Goal: Information Seeking & Learning: Check status

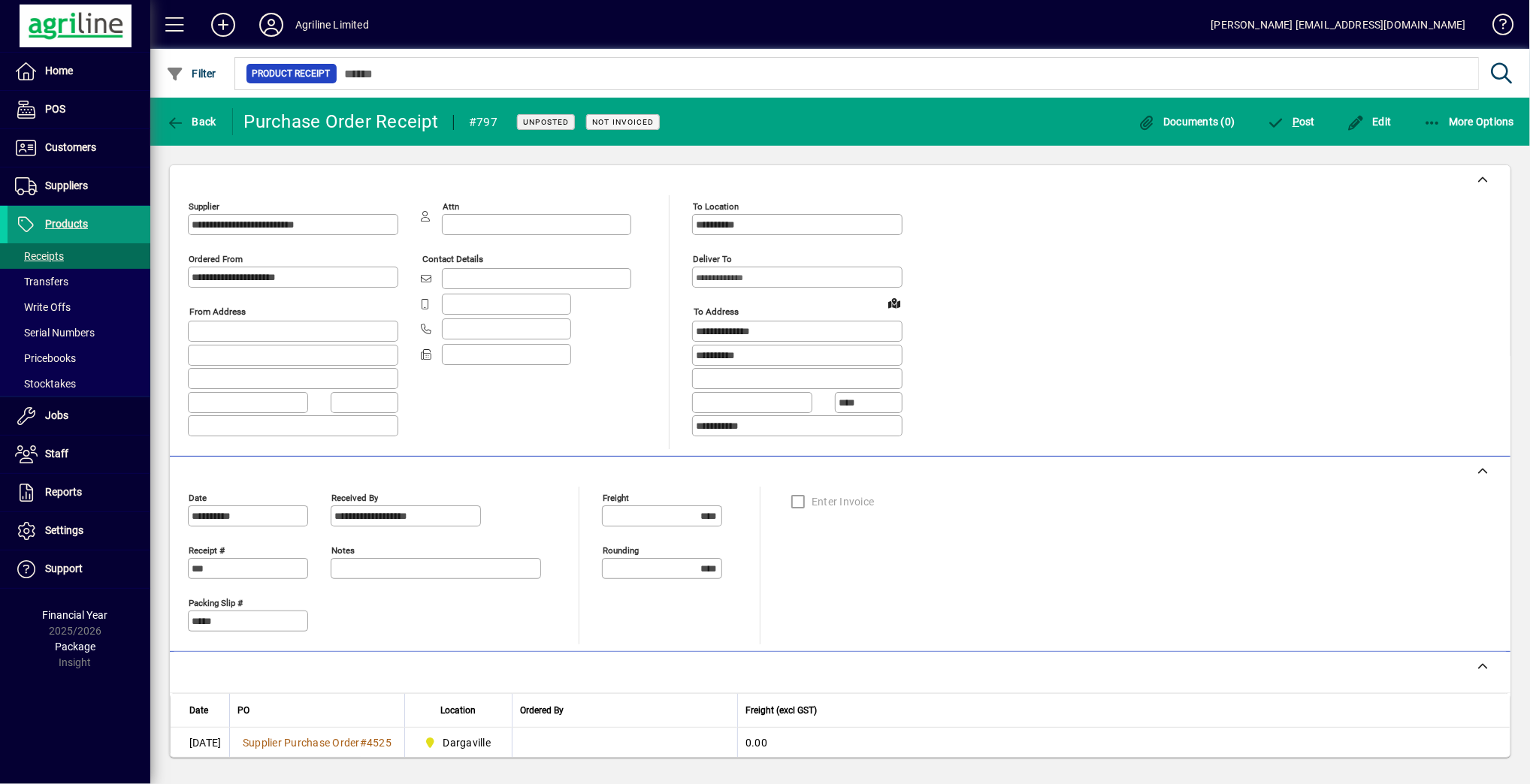
click at [86, 206] on span at bounding box center [79, 225] width 143 height 36
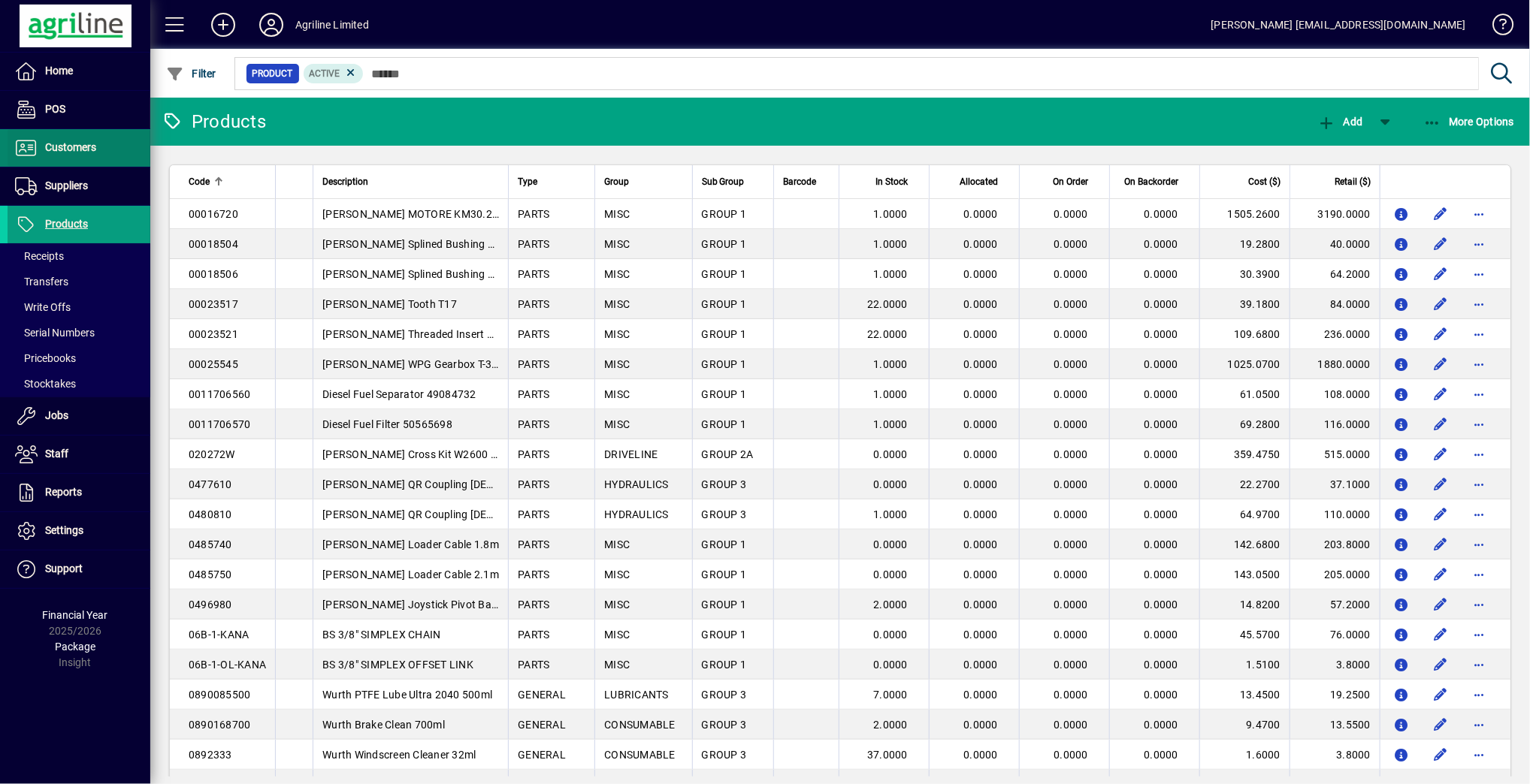
click at [99, 136] on span at bounding box center [79, 148] width 143 height 36
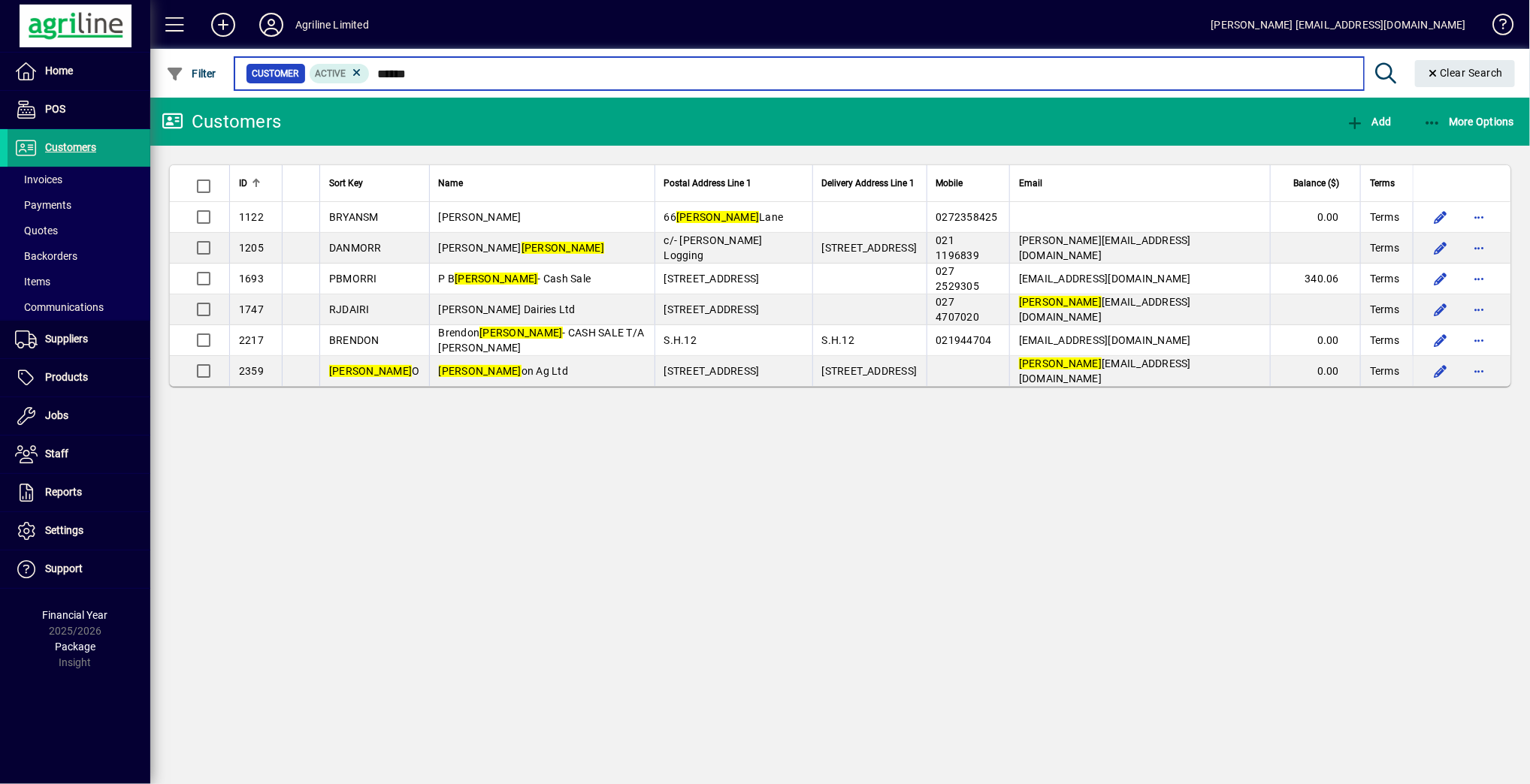
type input "******"
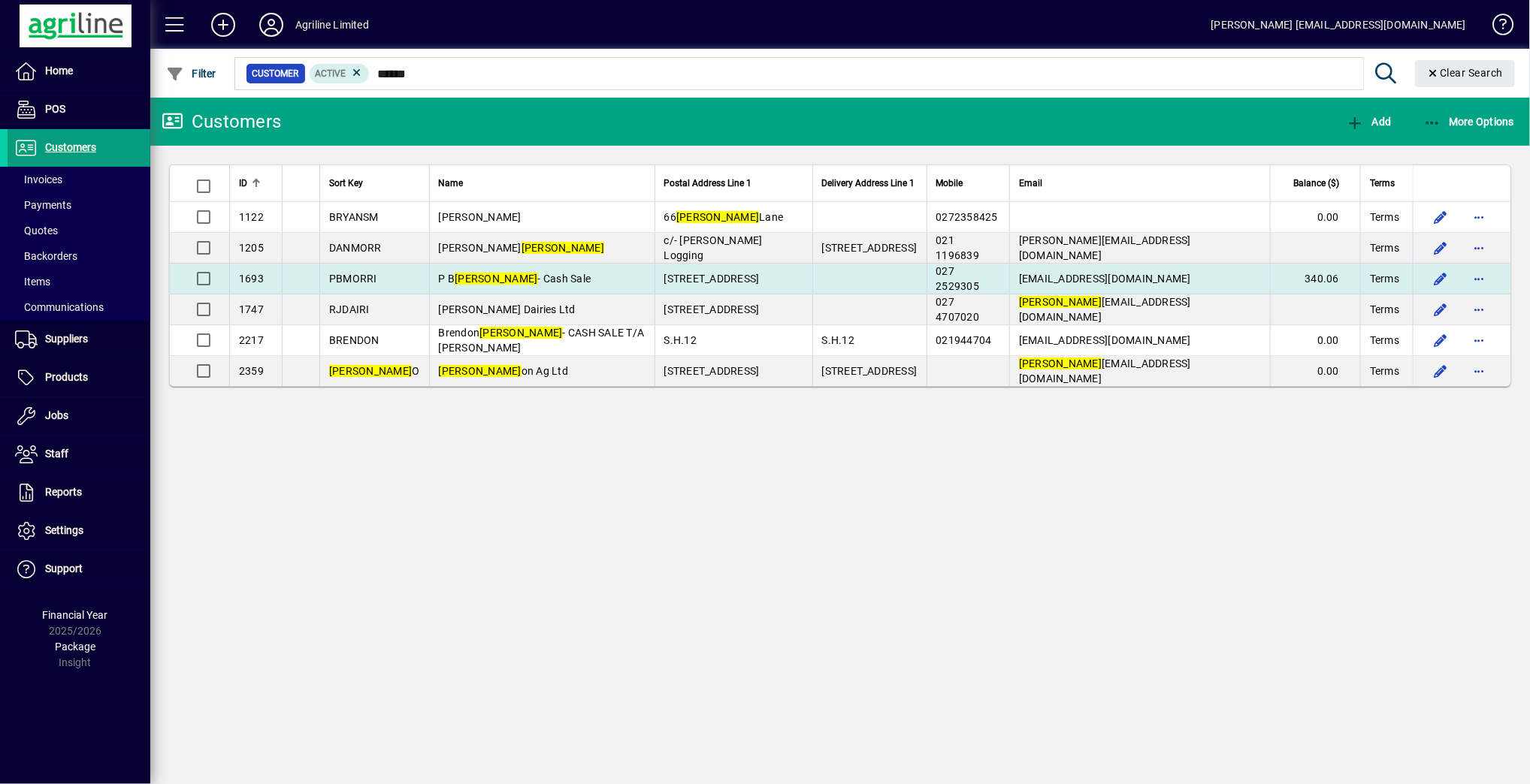
click at [571, 269] on td "[PERSON_NAME] - Cash Sale" at bounding box center [541, 279] width 226 height 31
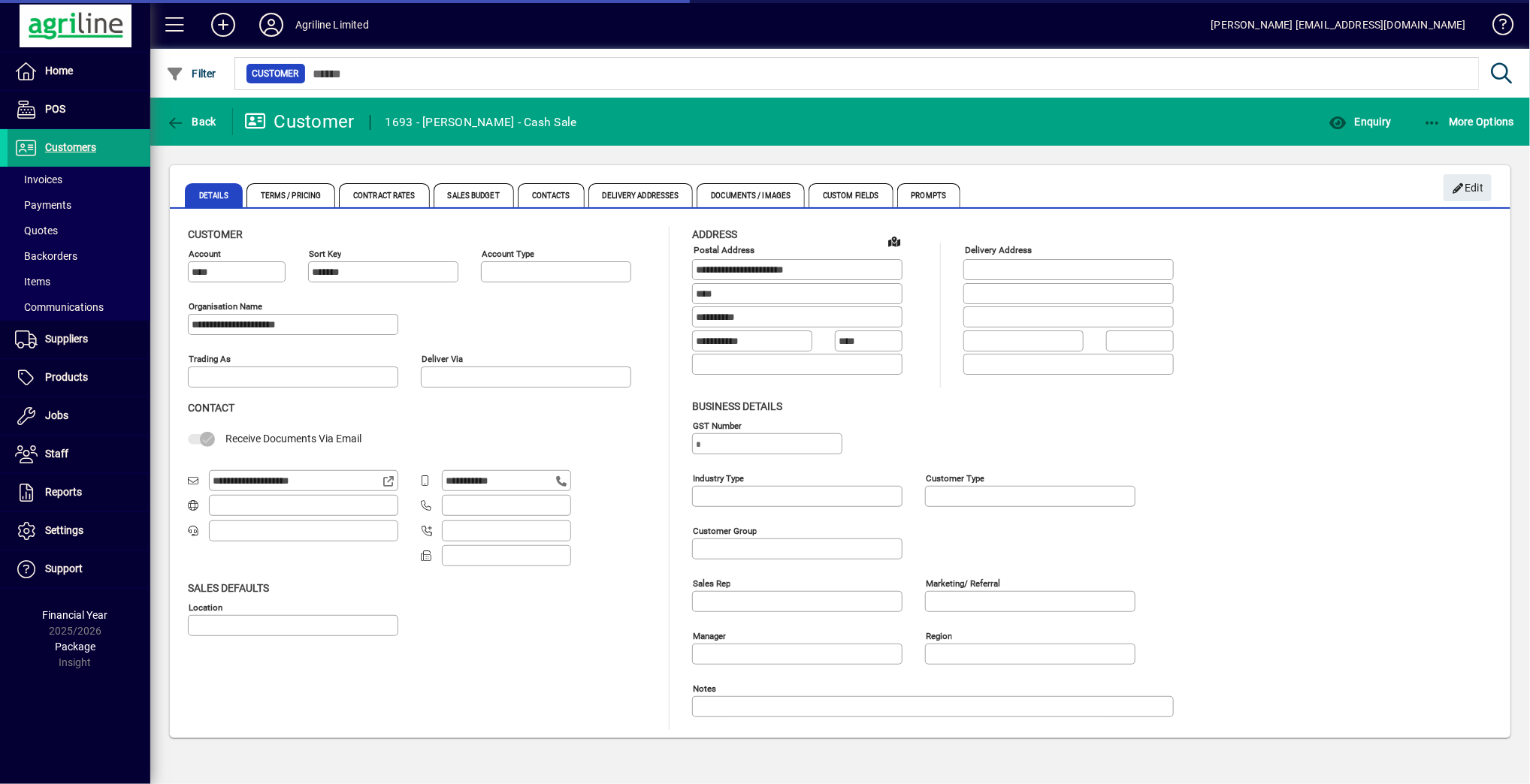
type input "**********"
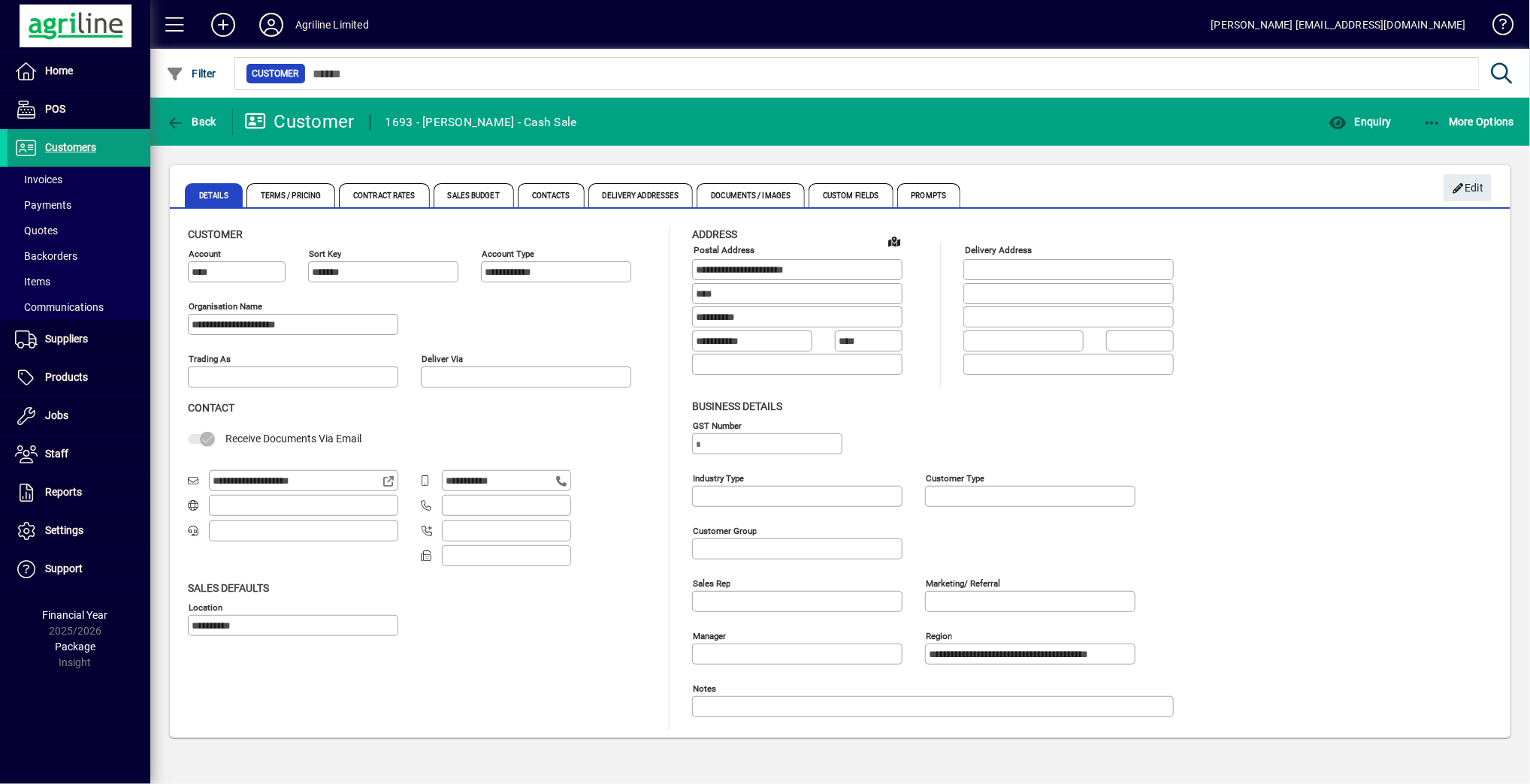
click at [1376, 99] on mat-toolbar-row "Back Customer 1693 - [PERSON_NAME] - Cash Sale Enquiry More Options" at bounding box center [840, 122] width 1379 height 48
click at [1360, 121] on span "Enquiry" at bounding box center [1359, 122] width 62 height 12
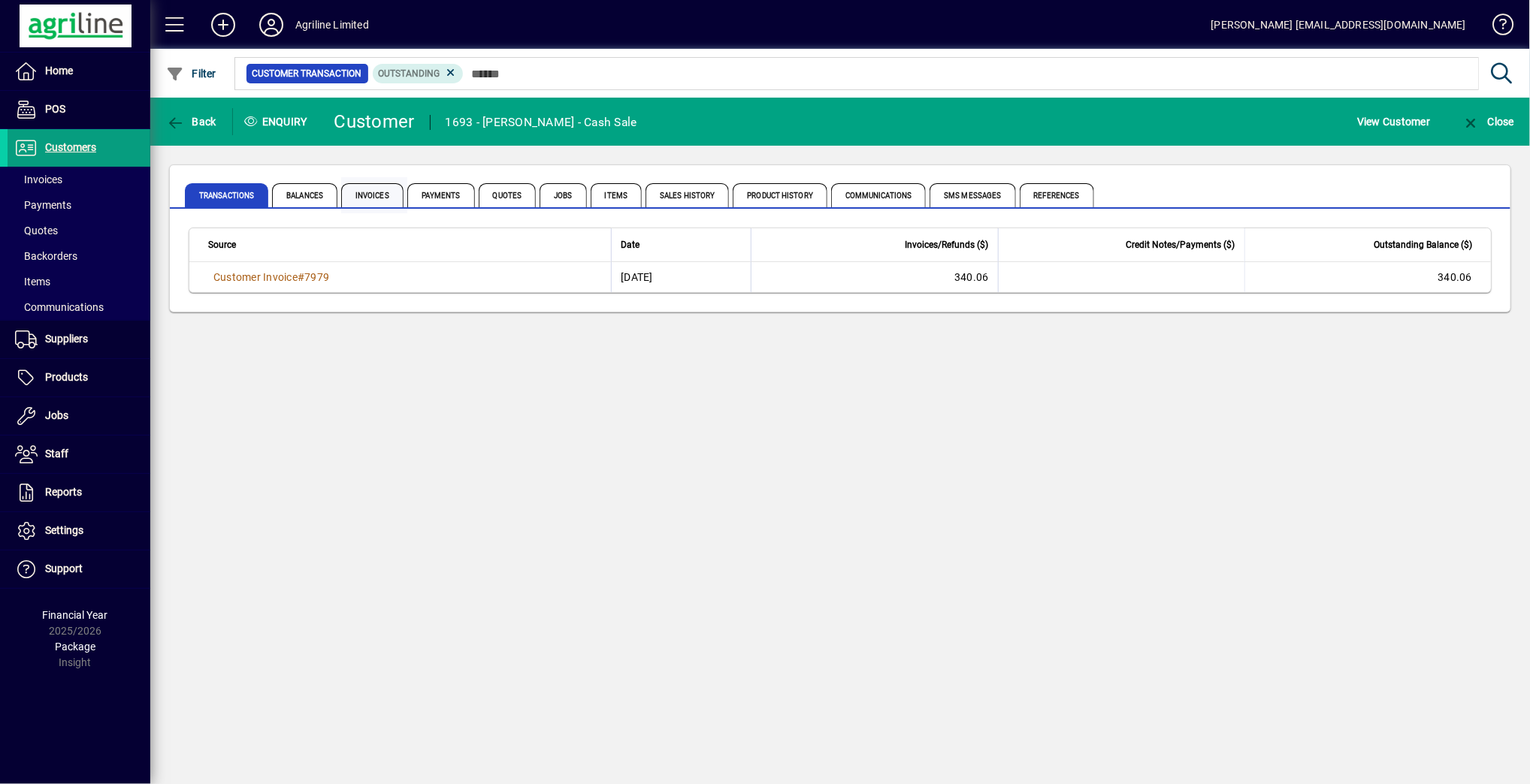
click at [367, 195] on span "Invoices" at bounding box center [371, 195] width 62 height 24
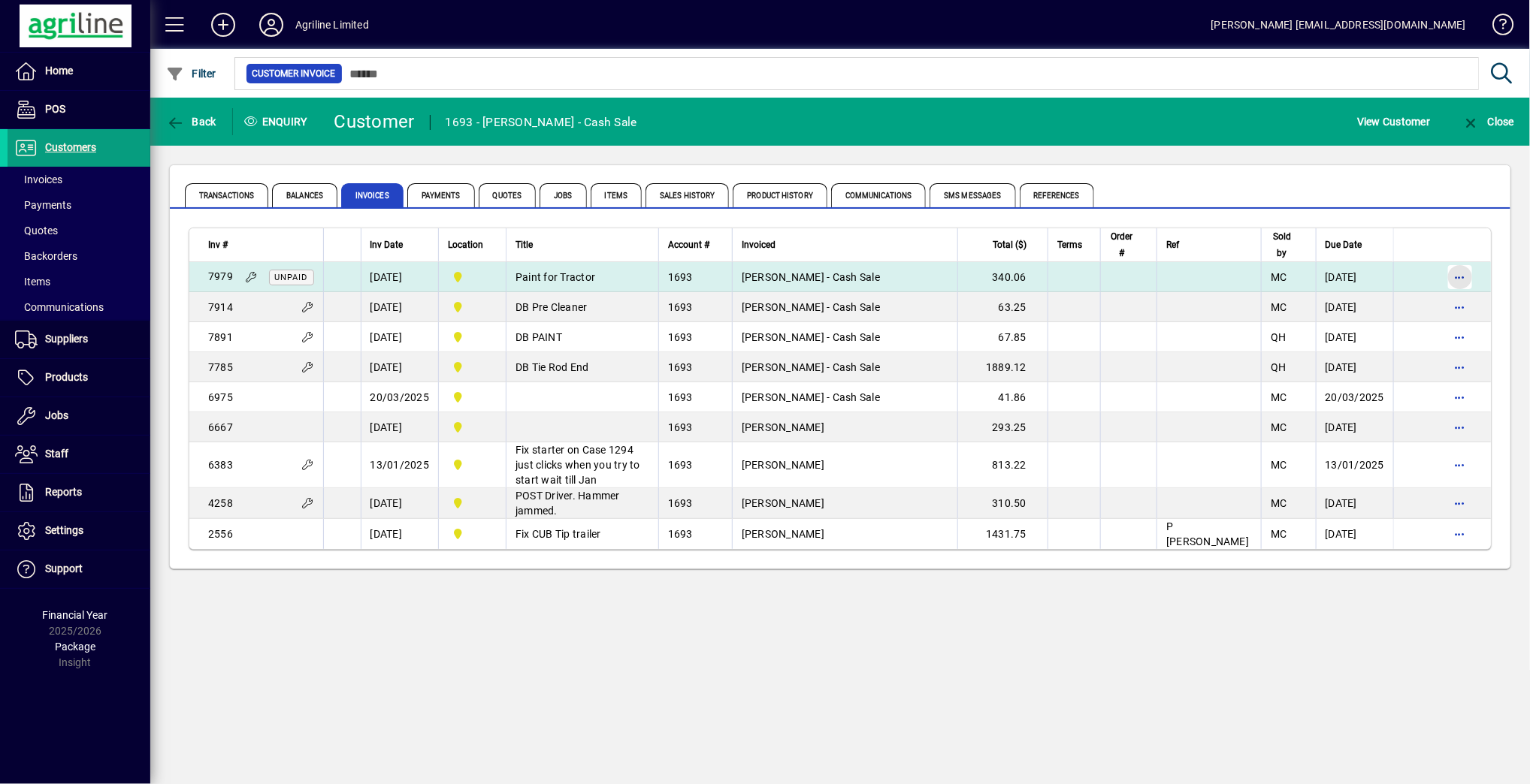
click at [1455, 272] on span "button" at bounding box center [1460, 277] width 36 height 36
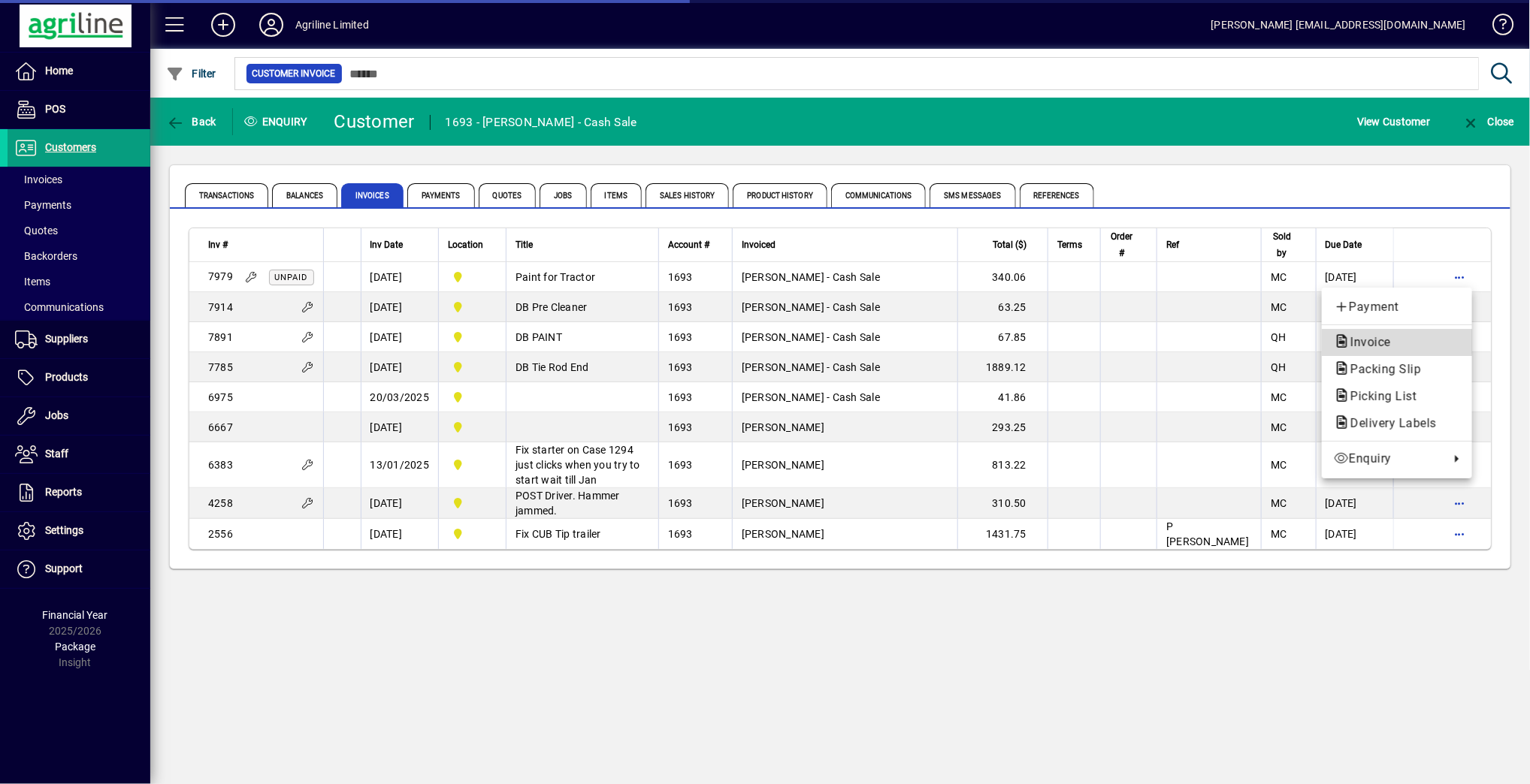
click at [1381, 341] on span "Invoice" at bounding box center [1366, 342] width 64 height 14
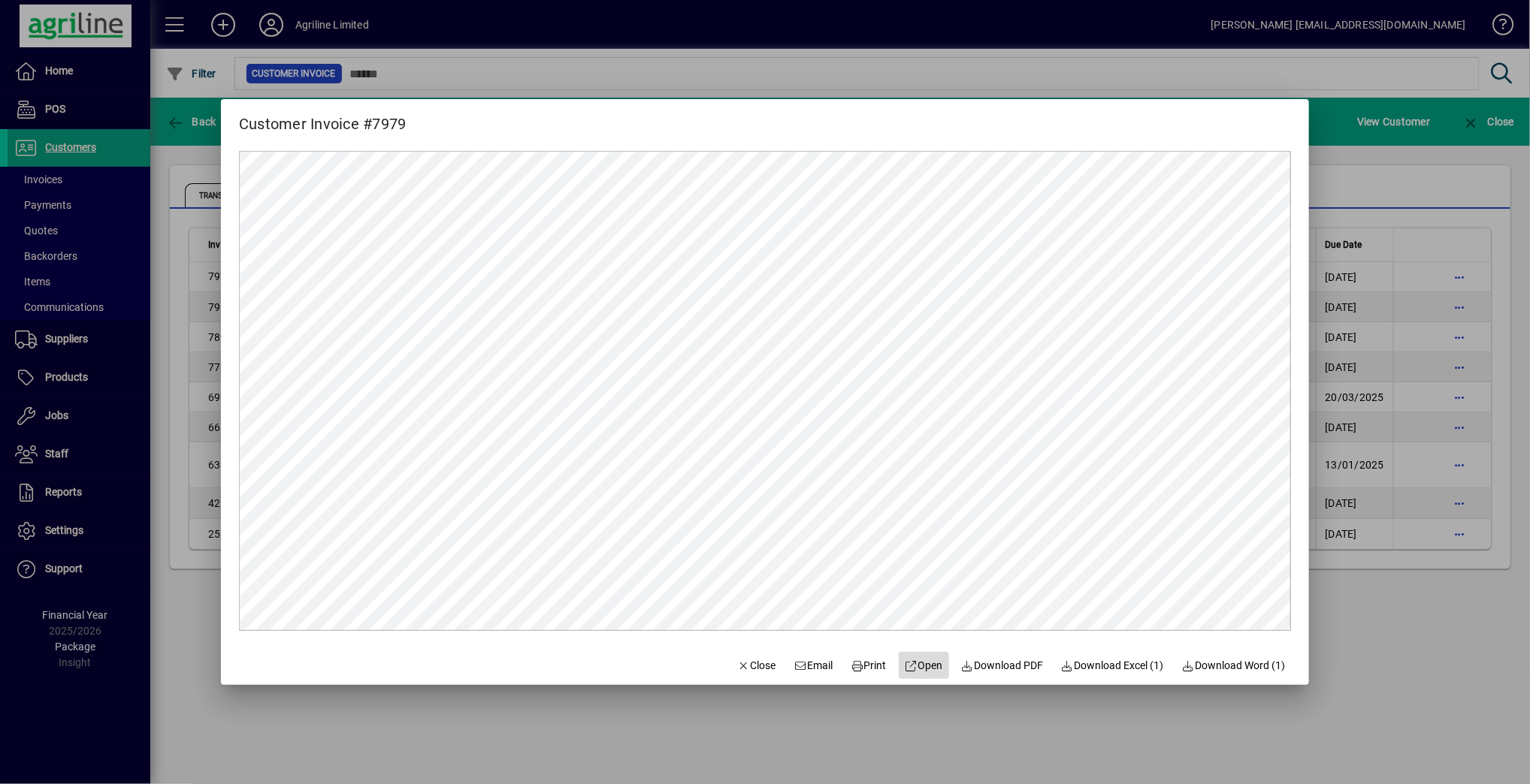
click at [905, 670] on icon at bounding box center [912, 666] width 13 height 11
